Goal: Information Seeking & Learning: Learn about a topic

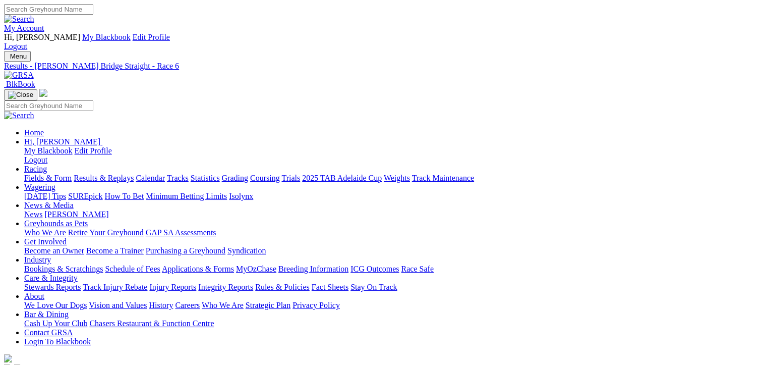
click at [37, 174] on link "Fields & Form" at bounding box center [47, 178] width 47 height 9
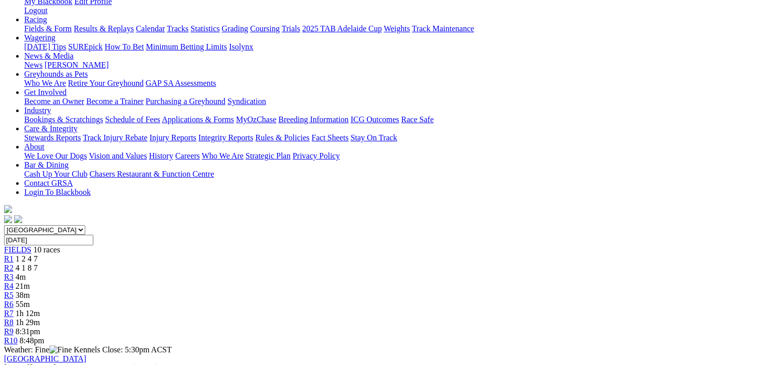
scroll to position [151, 0]
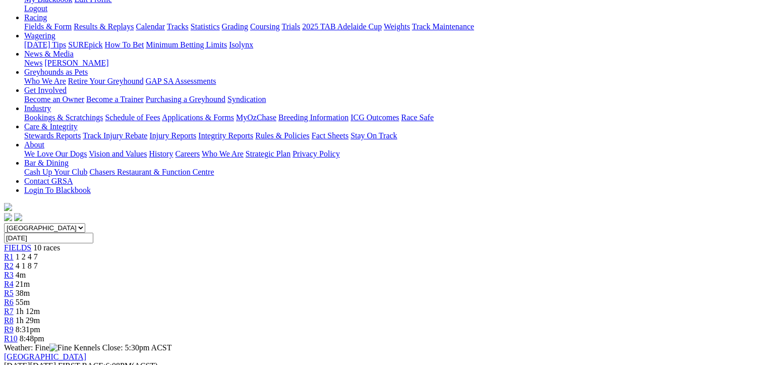
drag, startPoint x: 371, startPoint y: 255, endPoint x: 57, endPoint y: 167, distance: 326.4
drag, startPoint x: 57, startPoint y: 167, endPoint x: 178, endPoint y: 208, distance: 127.5
copy tbody "Kim Got Game Scott Feltus 352 20.64 $3.30 Key Deuce Scott Feltus 263 20.70 $2.8…"
drag, startPoint x: 707, startPoint y: 277, endPoint x: 396, endPoint y: 173, distance: 328.9
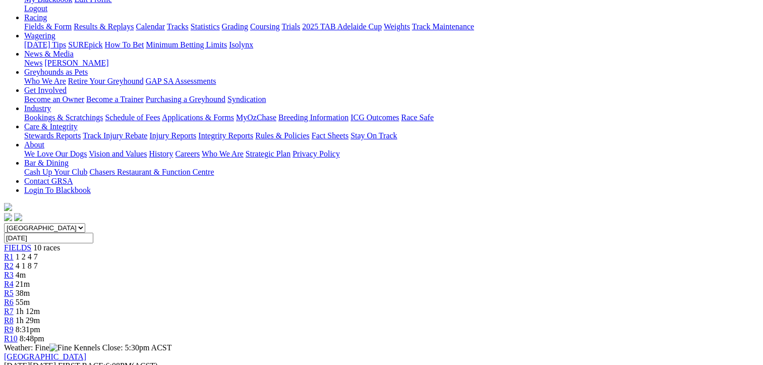
copy tbody "Cool It Miss Lester Harris 1363 19.94 $3.00 Miss Rubble Leigh Drganc 421 20.02 …"
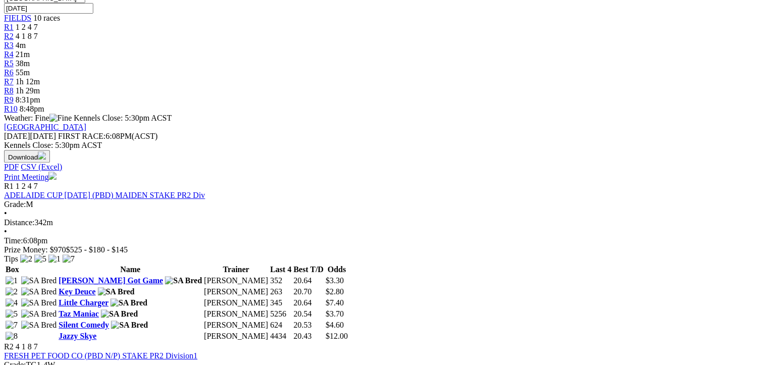
scroll to position [404, 0]
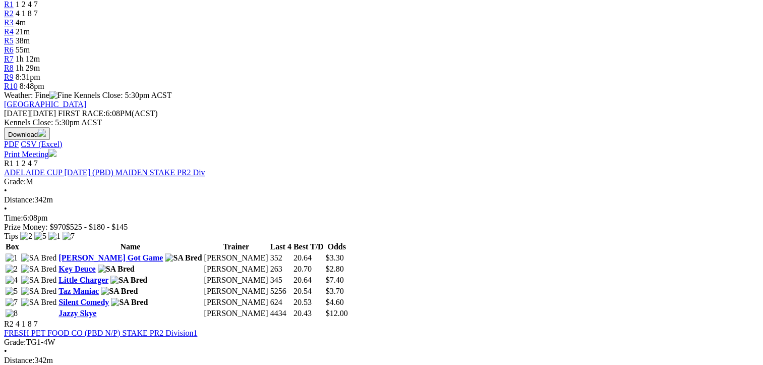
drag, startPoint x: 371, startPoint y: 237, endPoint x: 57, endPoint y: 134, distance: 331.3
drag, startPoint x: 57, startPoint y: 134, endPoint x: 140, endPoint y: 184, distance: 97.1
copy tbody "Elbows Alleyway Kevin Bewley 1545 20.44 $8.00 Fancy In Design Sharyn Gray 6511 …"
drag, startPoint x: 707, startPoint y: 237, endPoint x: 396, endPoint y: 130, distance: 329.7
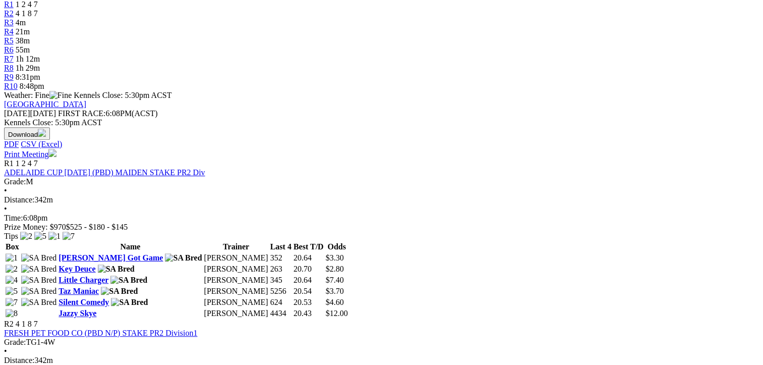
drag, startPoint x: 396, startPoint y: 130, endPoint x: 502, endPoint y: 196, distance: 125.3
copy tbody "Elegant Zephyr Lester Harris 3512 19.90 $2.50 Adhana Jasper Lester Harris 6325 …"
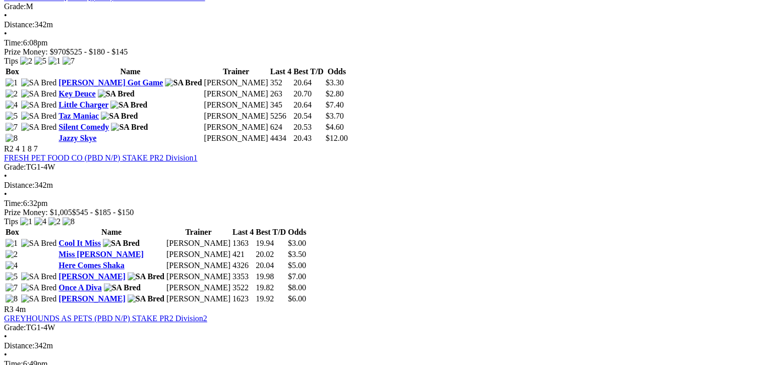
scroll to position [605, 0]
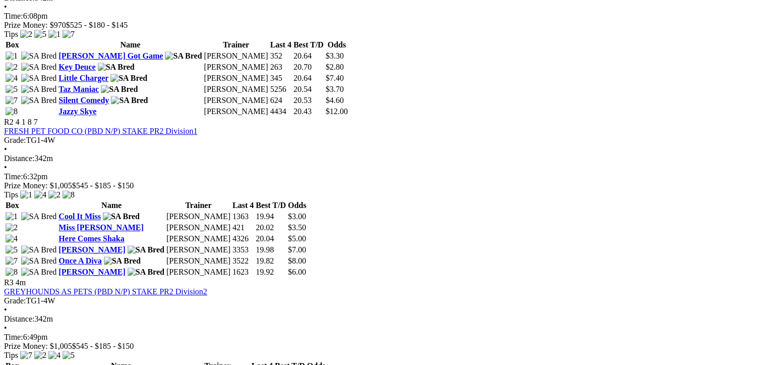
drag, startPoint x: 371, startPoint y: 248, endPoint x: 55, endPoint y: 161, distance: 328.1
drag, startPoint x: 55, startPoint y: 161, endPoint x: 182, endPoint y: 197, distance: 131.8
copy tbody "Zenvo Yoyo Harrison Trengove 3436 20.02 $3.50 Space Tracker Mike Wittholz 2552 …"
drag, startPoint x: 705, startPoint y: 245, endPoint x: 400, endPoint y: 140, distance: 323.3
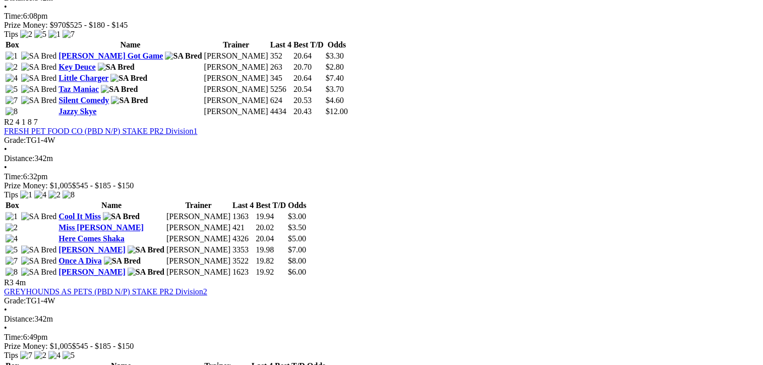
drag, startPoint x: 400, startPoint y: 140, endPoint x: 511, endPoint y: 183, distance: 119.0
drag, startPoint x: 511, startPoint y: 183, endPoint x: 445, endPoint y: 263, distance: 103.6
drag, startPoint x: 708, startPoint y: 247, endPoint x: 395, endPoint y: 141, distance: 330.9
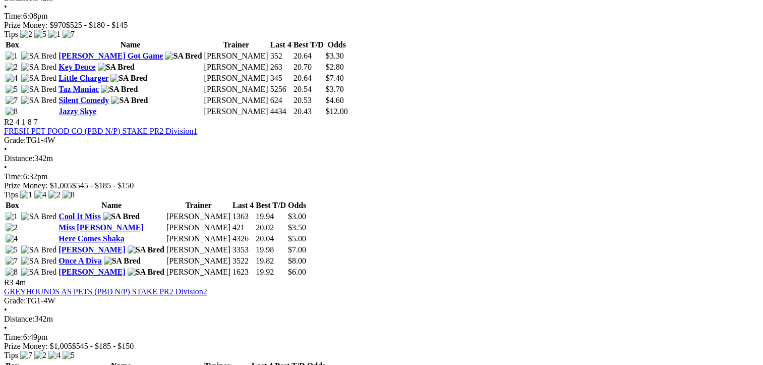
drag, startPoint x: 395, startPoint y: 141, endPoint x: 511, endPoint y: 187, distance: 124.8
copy tbody "Storm Sister Kevin Bewley 1416 19.91 $4.00 Currency Lad Rob Harnas 4414 20.07 $…"
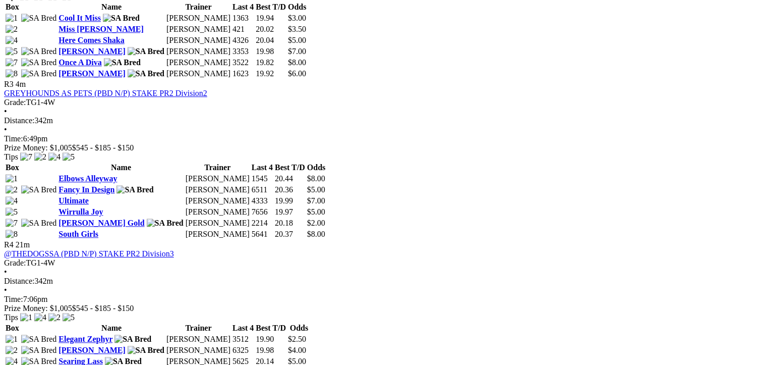
scroll to position [807, 0]
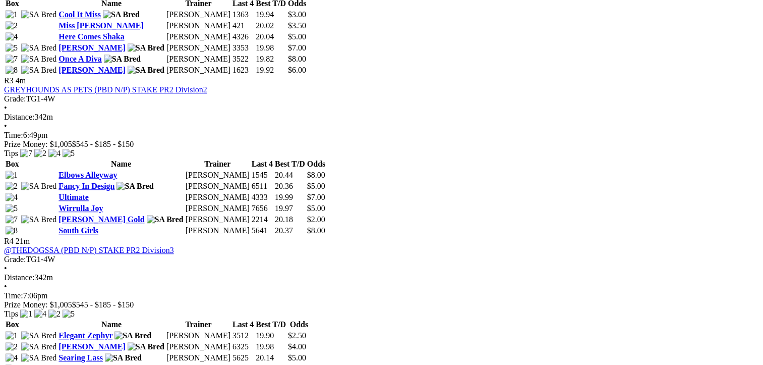
drag, startPoint x: 372, startPoint y: 255, endPoint x: 58, endPoint y: 156, distance: 330.0
drag, startPoint x: 58, startPoint y: 156, endPoint x: 166, endPoint y: 205, distance: 118.3
copy tbody "Christoff Clint Trengove 6454 20.14 $7.00 Bingo Queen Clint Trengove 6454 20.01…"
drag, startPoint x: 696, startPoint y: 254, endPoint x: 395, endPoint y: 146, distance: 319.4
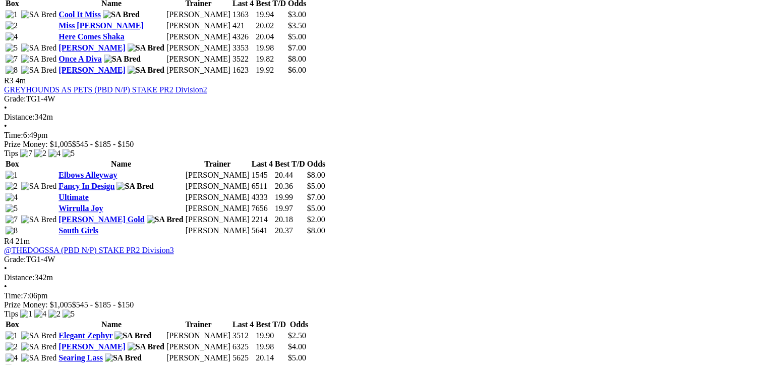
drag, startPoint x: 395, startPoint y: 146, endPoint x: 491, endPoint y: 199, distance: 109.7
copy tbody "Golden Gangster Bob Isaacson 6241 19.67 $4.50 Starburst Candy Darrell Johnstone…"
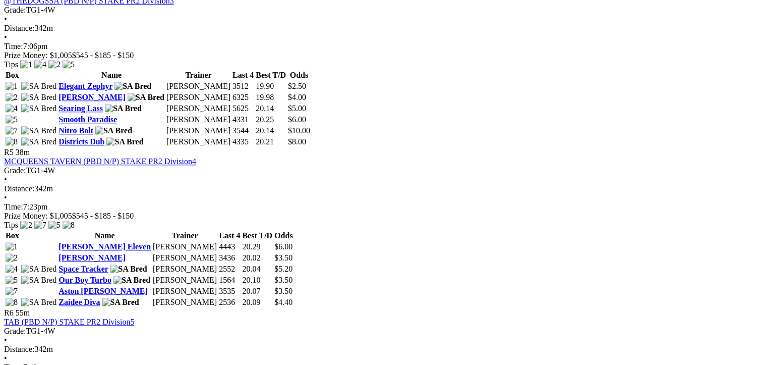
scroll to position [1060, 0]
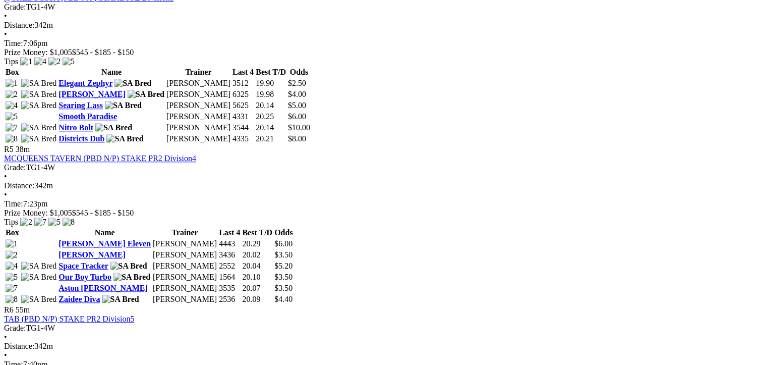
drag, startPoint x: 371, startPoint y: 215, endPoint x: 58, endPoint y: 128, distance: 325.6
drag, startPoint x: 58, startPoint y: 128, endPoint x: 171, endPoint y: 163, distance: 118.4
copy tbody "Frenzy Attack Brenda Oakey 7621 19.60 $3.20 Come Back Jess Lester Harris 1335 2…"
drag, startPoint x: 706, startPoint y: 214, endPoint x: 392, endPoint y: 113, distance: 330.5
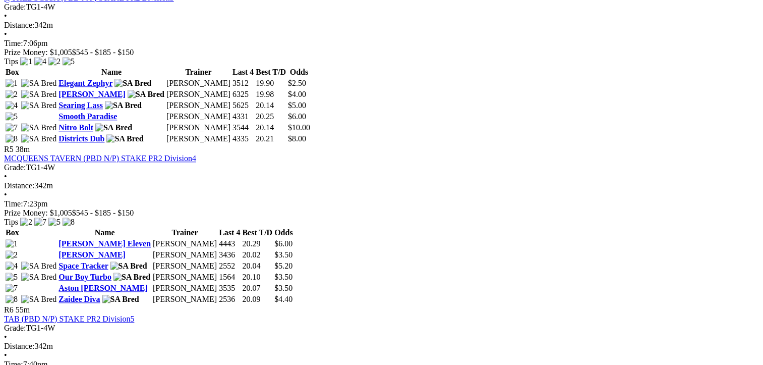
drag, startPoint x: 392, startPoint y: 113, endPoint x: 521, endPoint y: 140, distance: 132.0
copy tbody "Wirrulla Harry Kevin Bewley 2213 19.58 $2.30 Miss Picklum Paul Fagan 5146 19.80…"
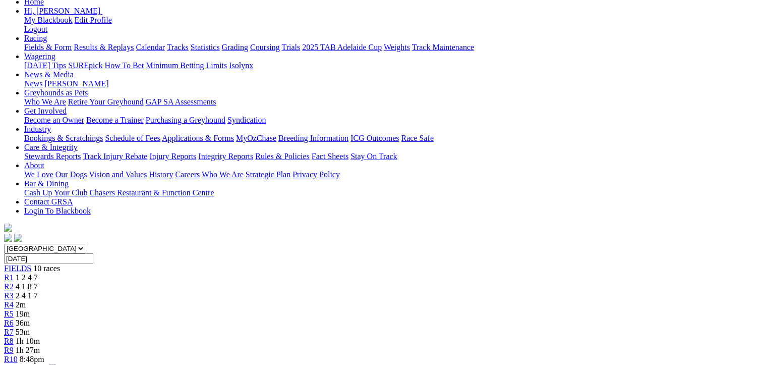
scroll to position [151, 0]
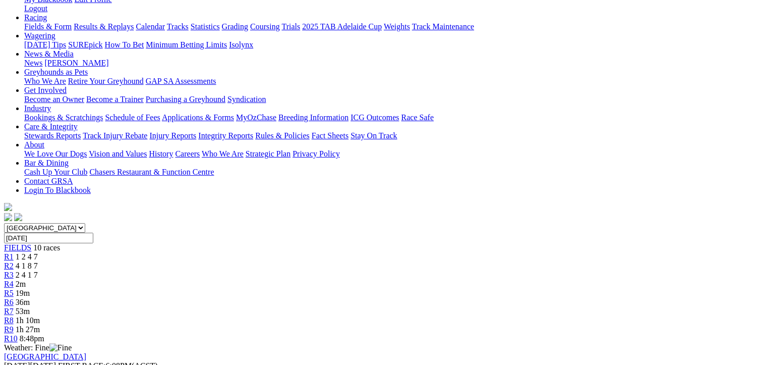
click at [38, 261] on span "4 1 8 7" at bounding box center [27, 265] width 22 height 9
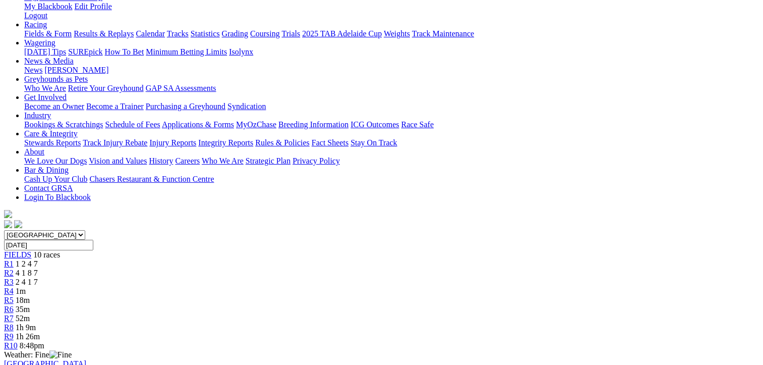
scroll to position [101, 0]
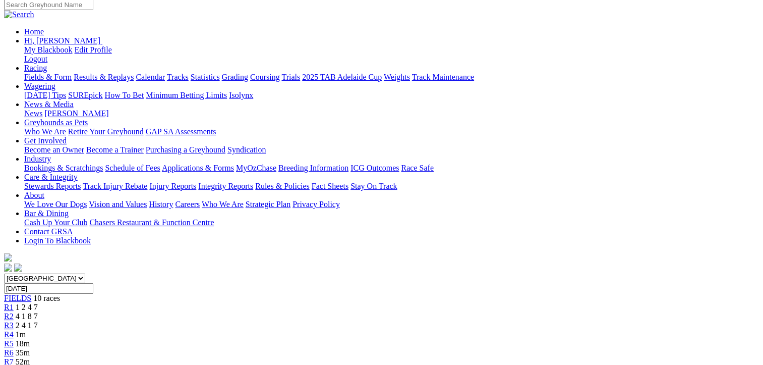
click at [14, 321] on span "R3" at bounding box center [9, 325] width 10 height 9
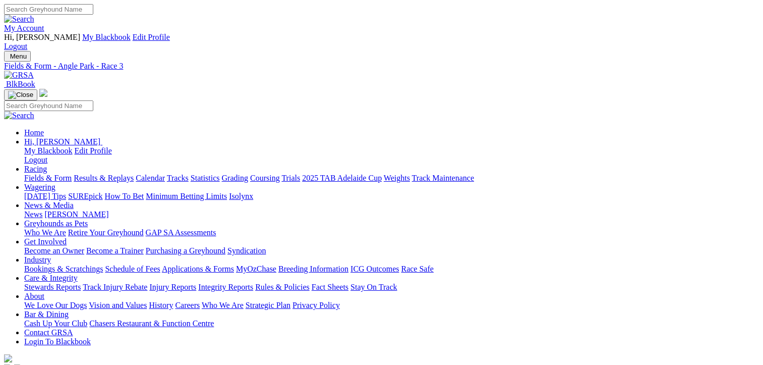
scroll to position [151, 0]
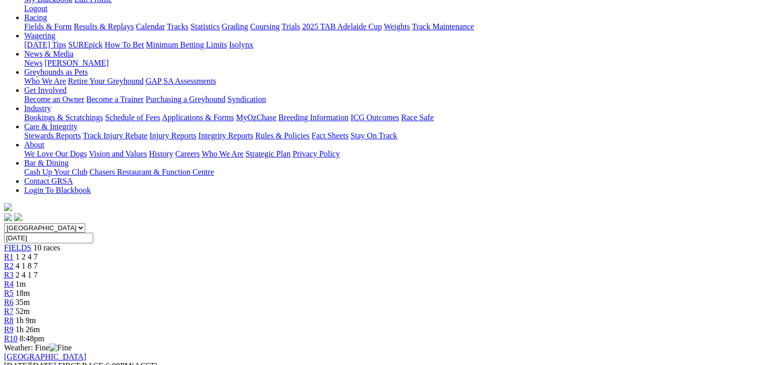
click at [38, 252] on span "1 2 4 7" at bounding box center [27, 256] width 22 height 9
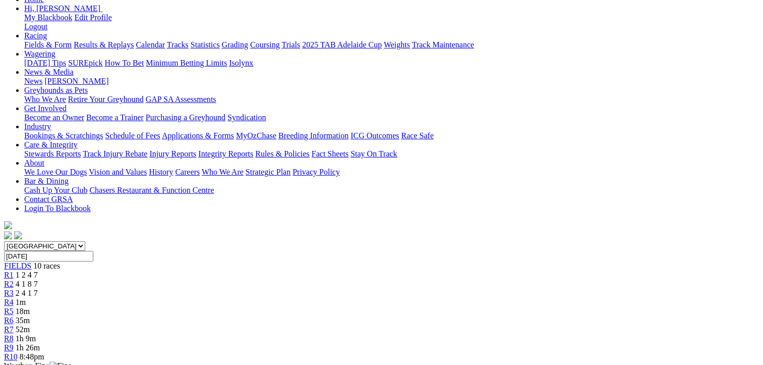
scroll to position [151, 0]
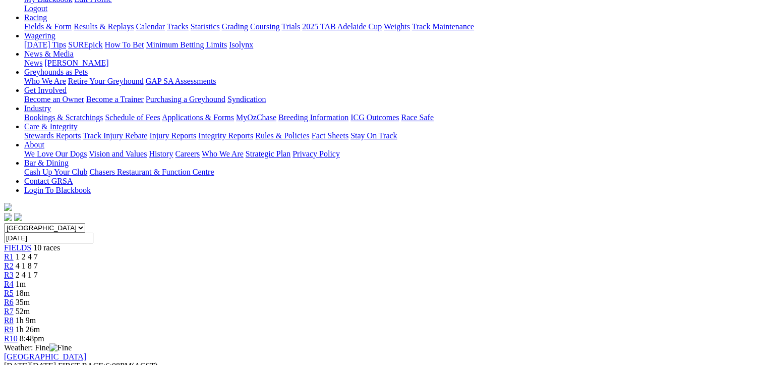
click at [214, 261] on div "R2 4 1 8 7" at bounding box center [381, 265] width 755 height 9
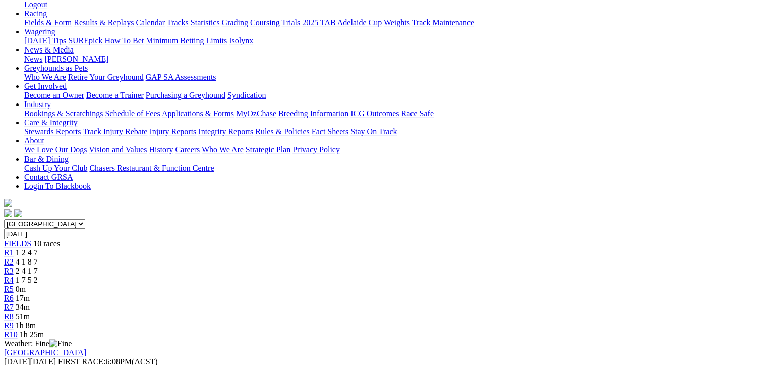
scroll to position [151, 0]
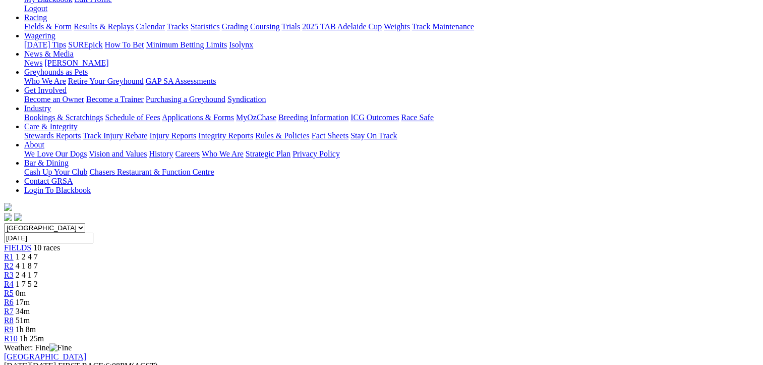
click at [38, 270] on span "2 4 1 7" at bounding box center [27, 274] width 22 height 9
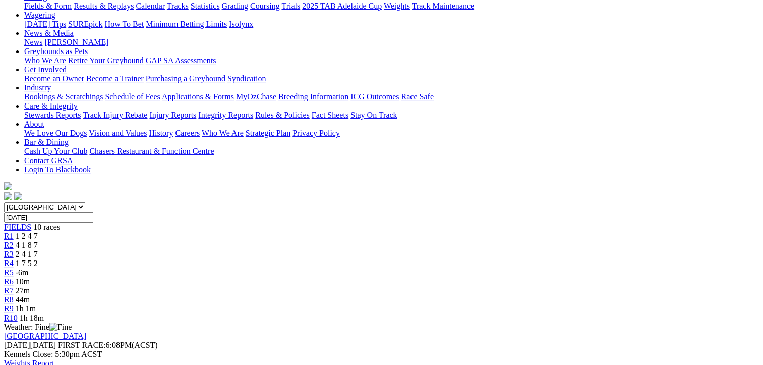
scroll to position [101, 0]
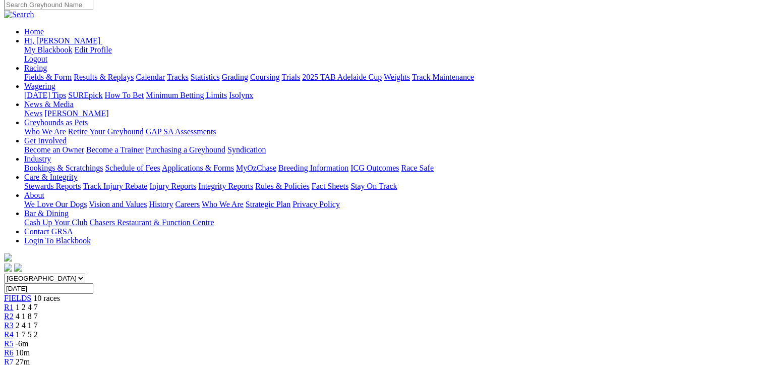
click at [14, 330] on span "R4" at bounding box center [9, 334] width 10 height 9
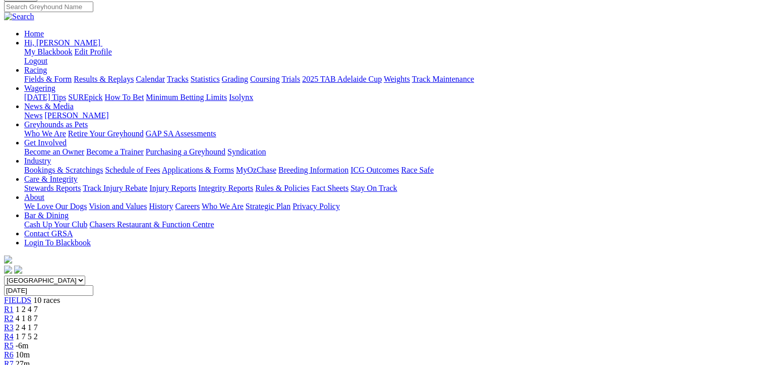
scroll to position [101, 0]
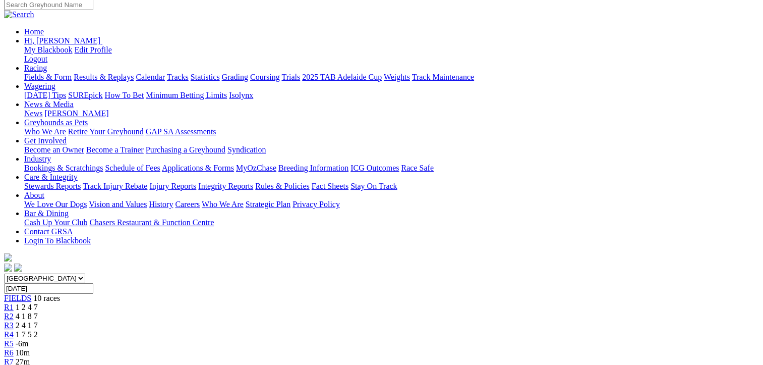
click at [14, 303] on span "R1" at bounding box center [9, 307] width 10 height 9
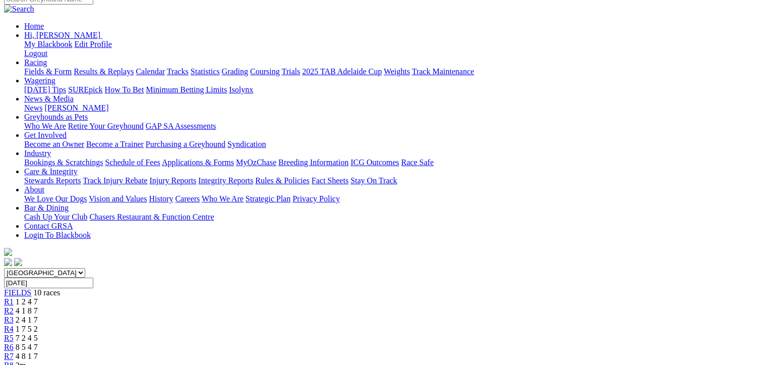
scroll to position [101, 0]
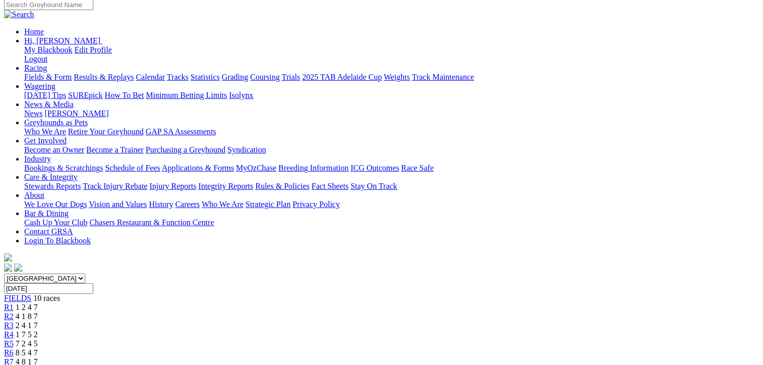
click at [447, 348] on div "R6 8 5 4 7" at bounding box center [381, 352] width 755 height 9
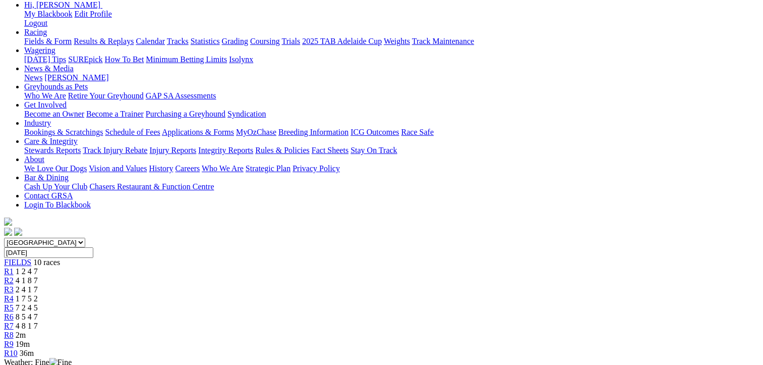
scroll to position [50, 0]
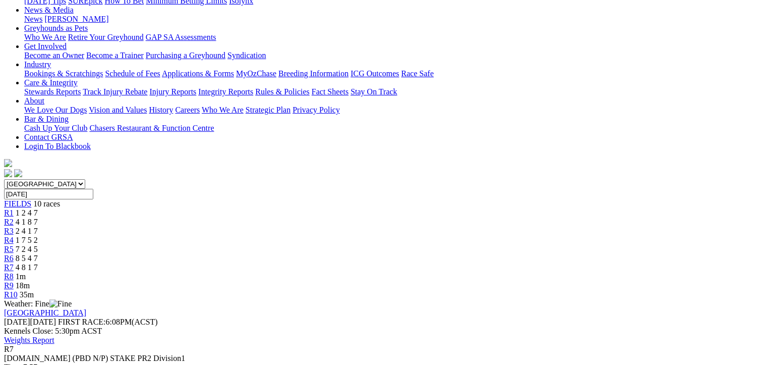
scroll to position [202, 0]
